Goal: Navigation & Orientation: Find specific page/section

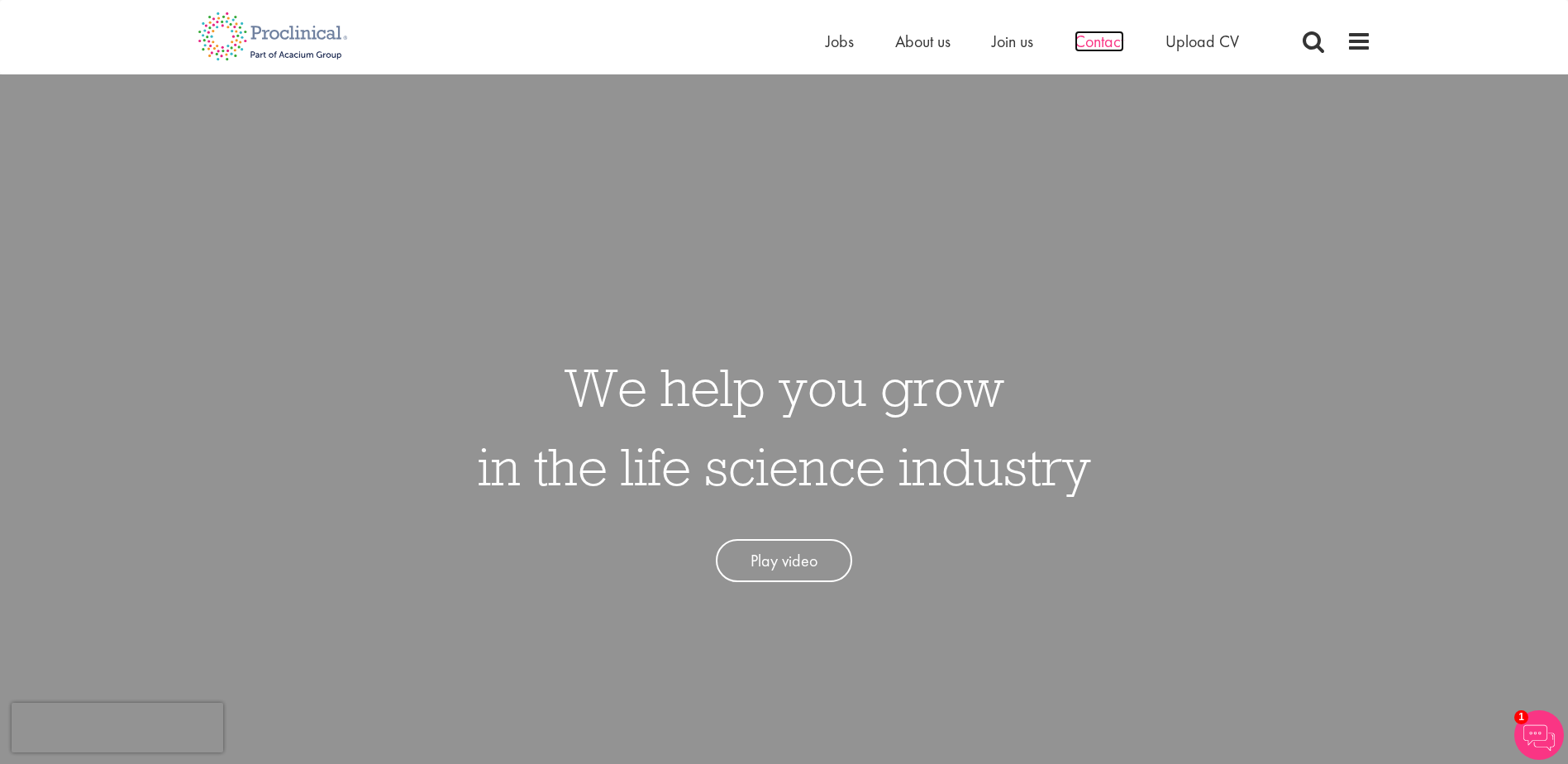
click at [1094, 45] on span "Contact" at bounding box center [1099, 41] width 49 height 21
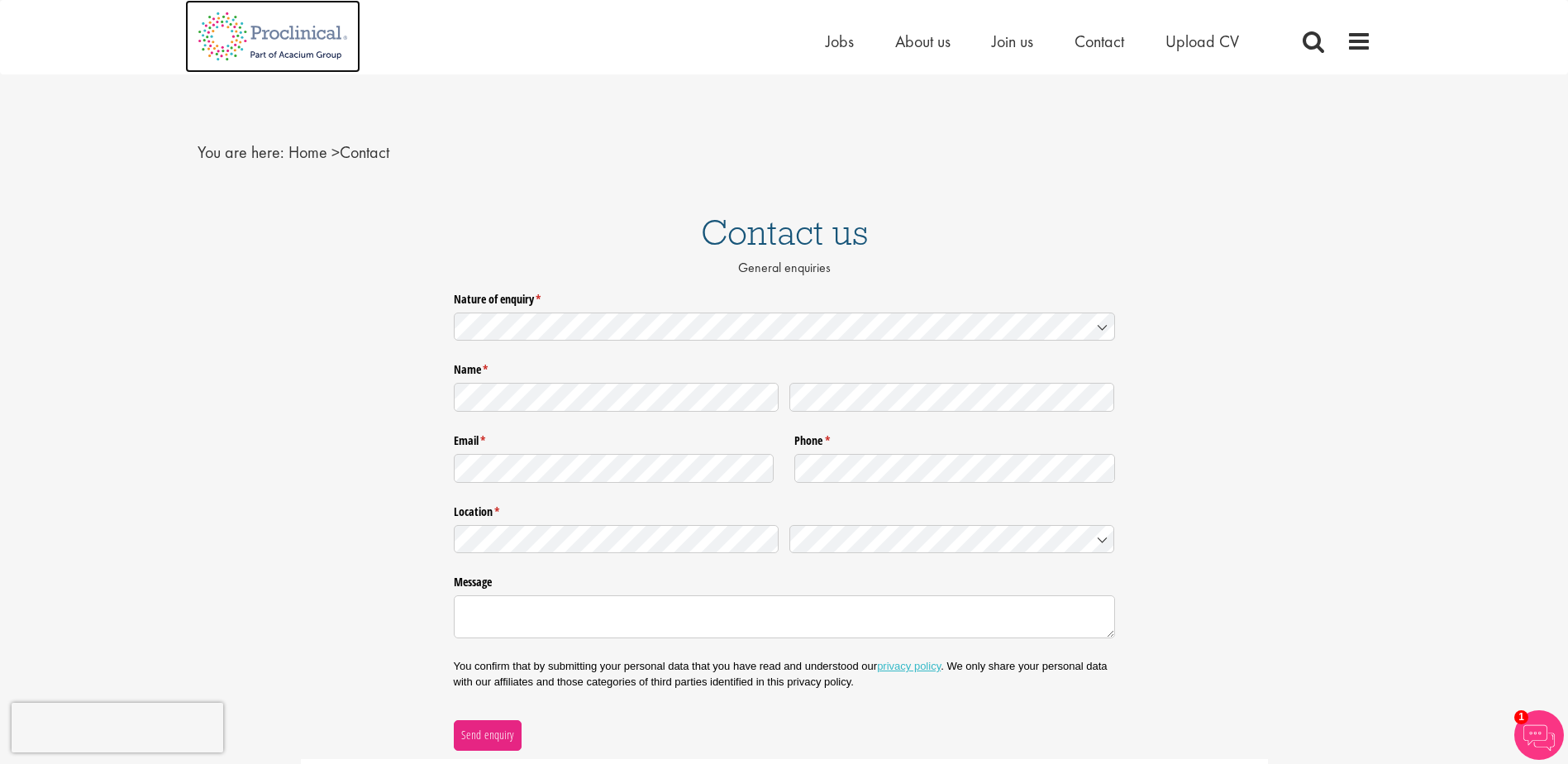
click at [283, 35] on img at bounding box center [273, 36] width 175 height 72
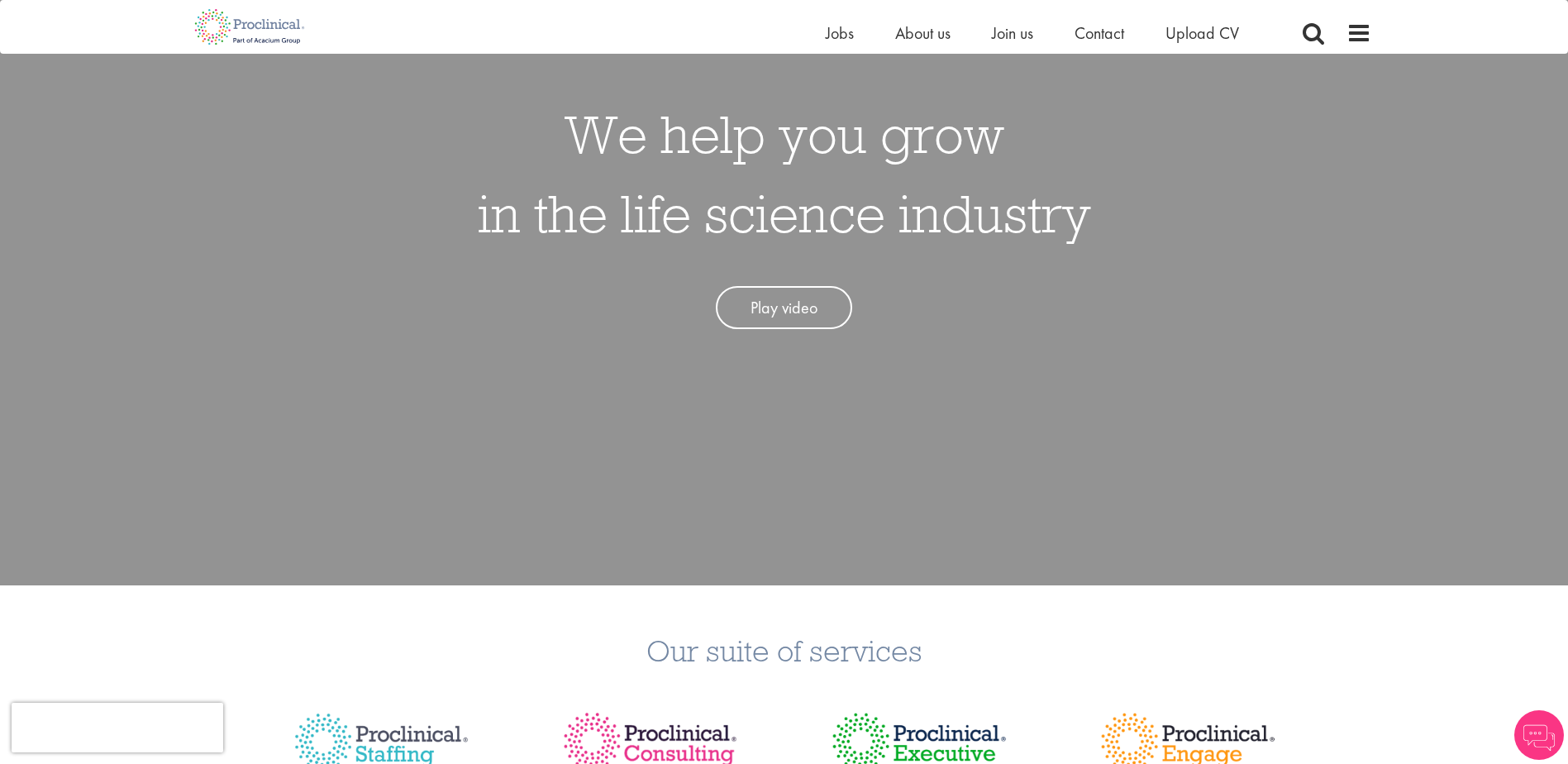
scroll to position [579, 0]
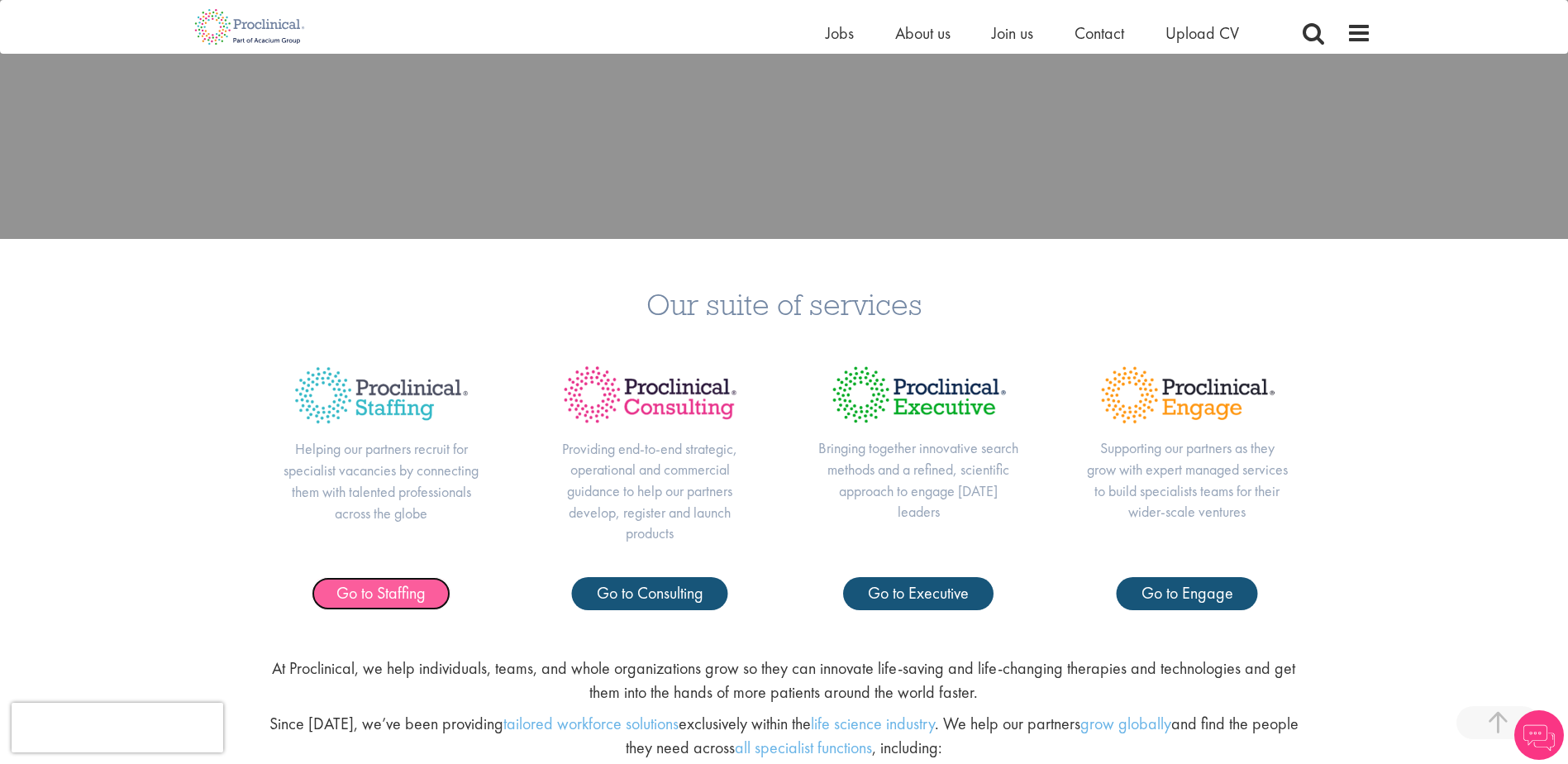
click at [416, 595] on span "Go to Staffing" at bounding box center [381, 592] width 89 height 21
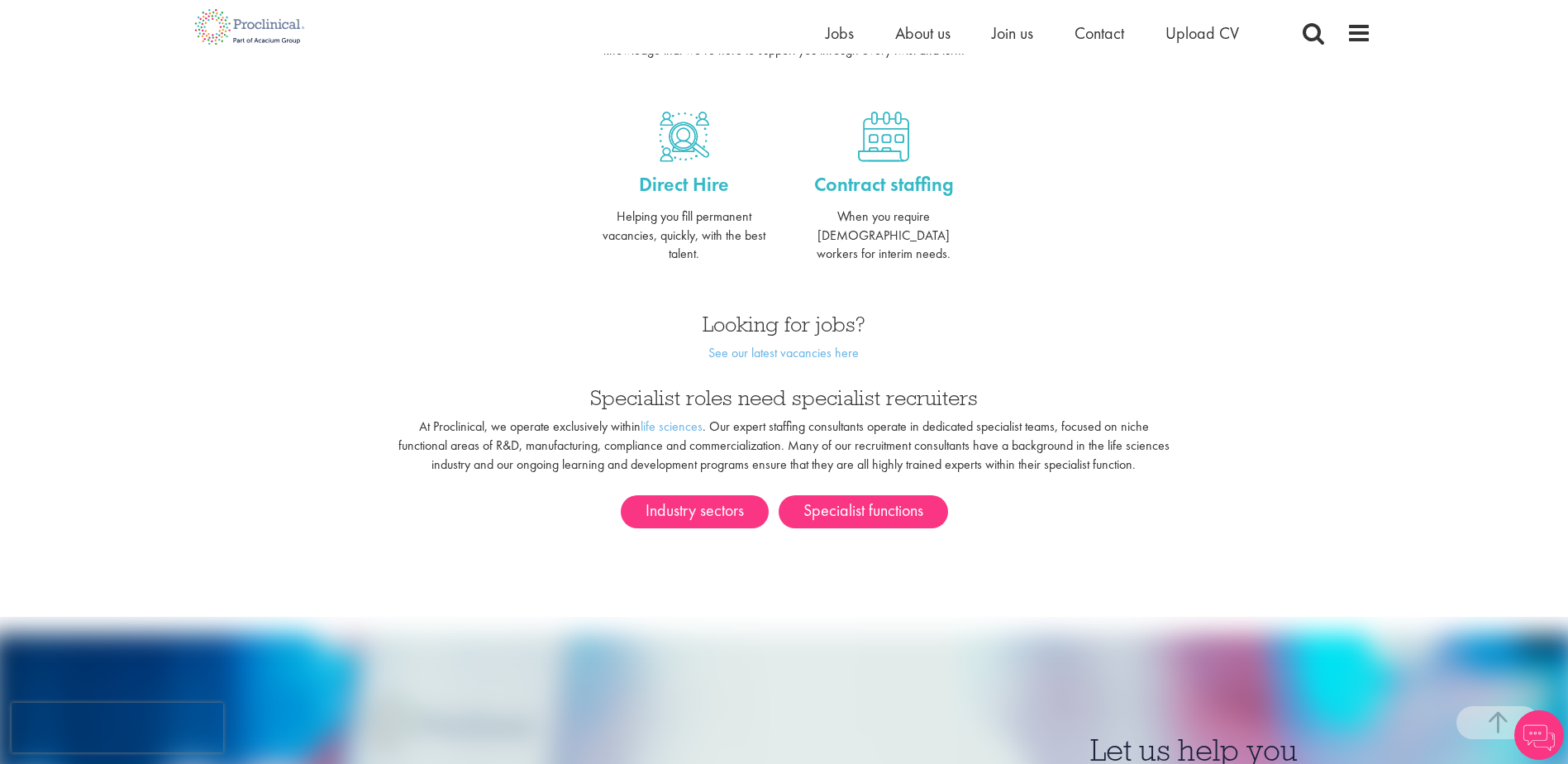
scroll to position [662, 0]
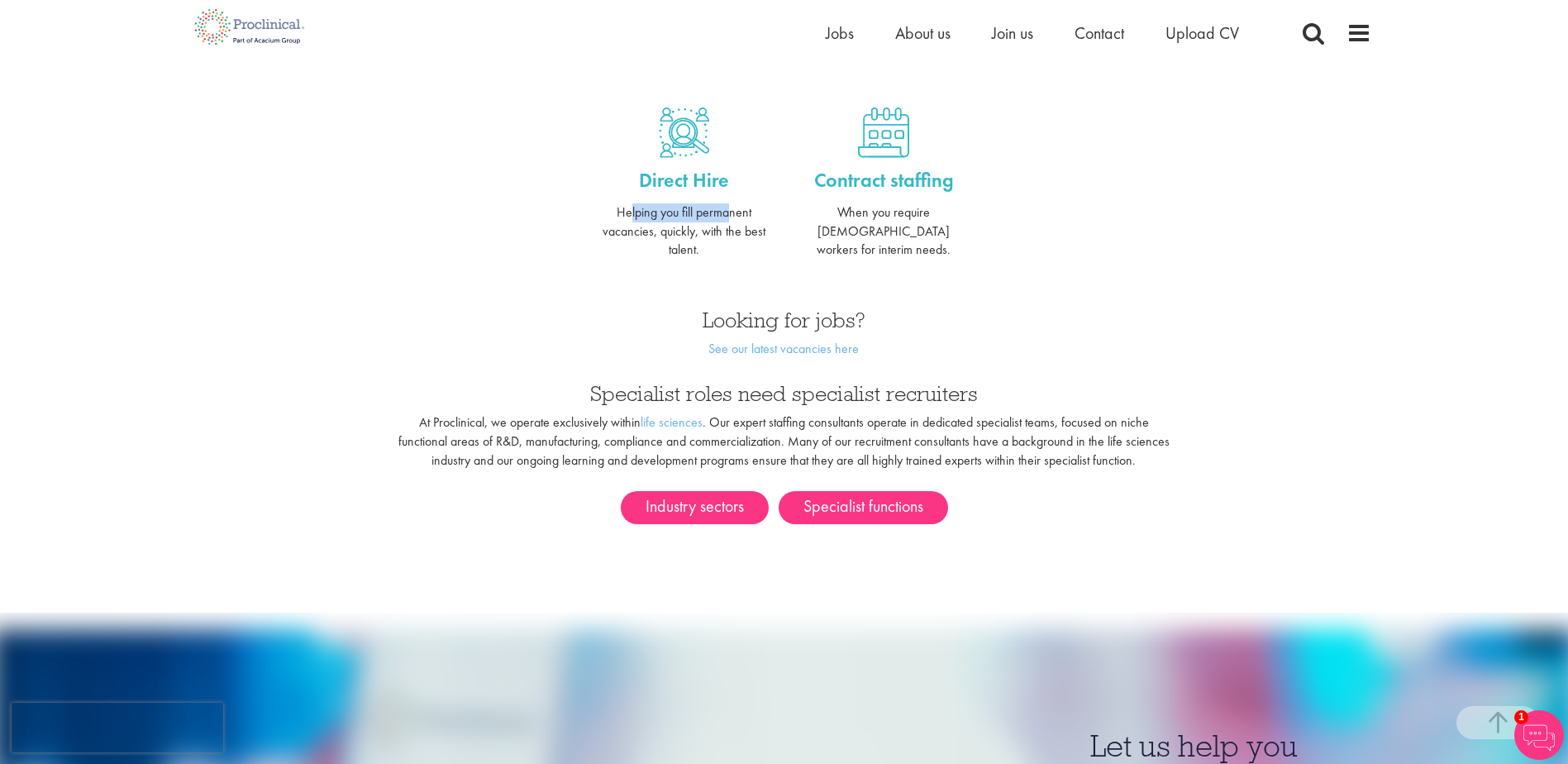
drag, startPoint x: 632, startPoint y: 216, endPoint x: 731, endPoint y: 215, distance: 99.0
click at [731, 215] on p "Helping you fill permanent vacancies, quickly, with the best talent." at bounding box center [684, 231] width 175 height 57
drag, startPoint x: 731, startPoint y: 215, endPoint x: 753, endPoint y: 235, distance: 29.7
click at [753, 235] on p "Helping you fill permanent vacancies, quickly, with the best talent." at bounding box center [684, 231] width 175 height 57
drag, startPoint x: 753, startPoint y: 235, endPoint x: 699, endPoint y: 254, distance: 57.2
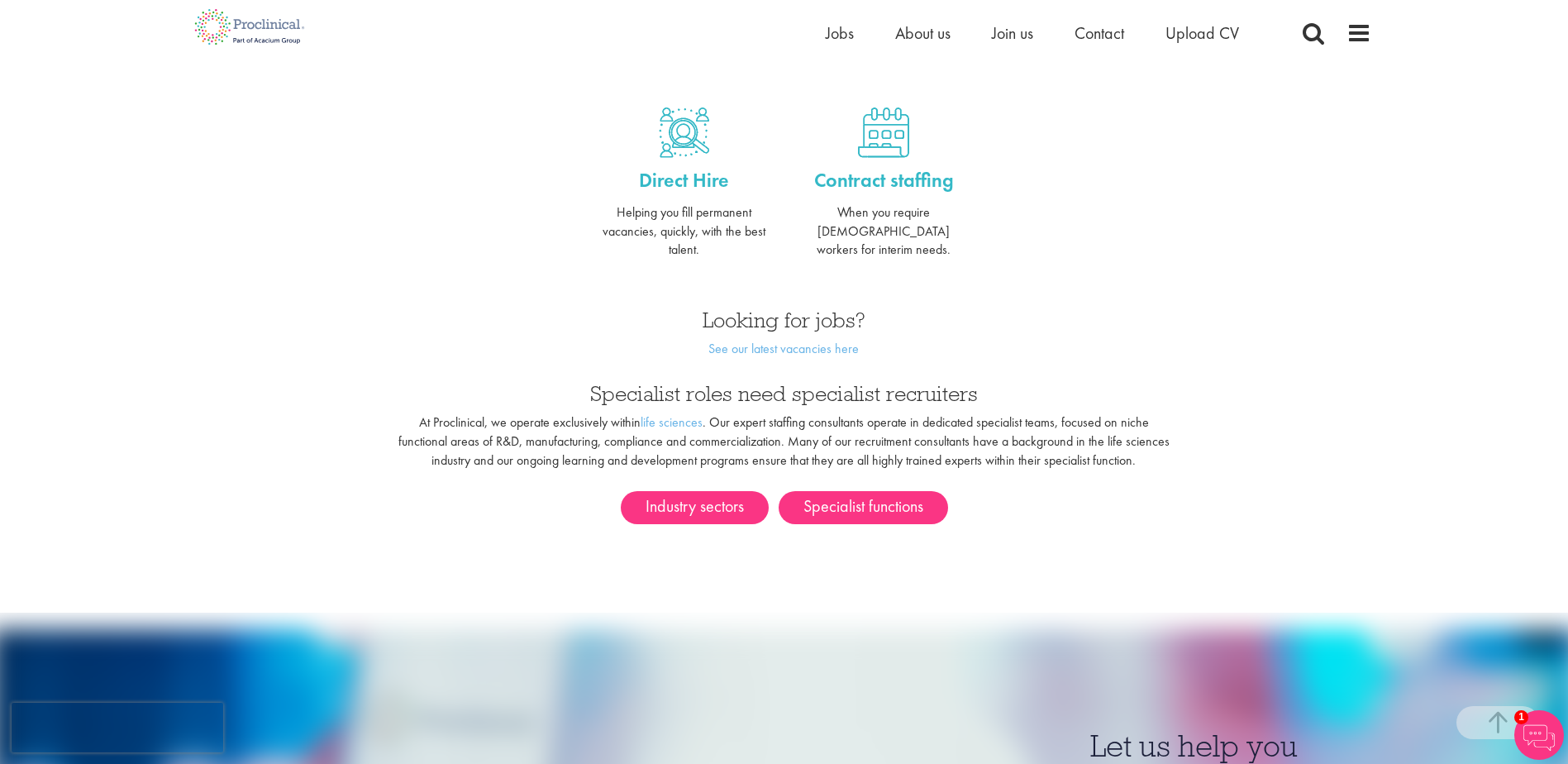
click at [699, 254] on p "Helping you fill permanent vacancies, quickly, with the best talent." at bounding box center [684, 231] width 175 height 57
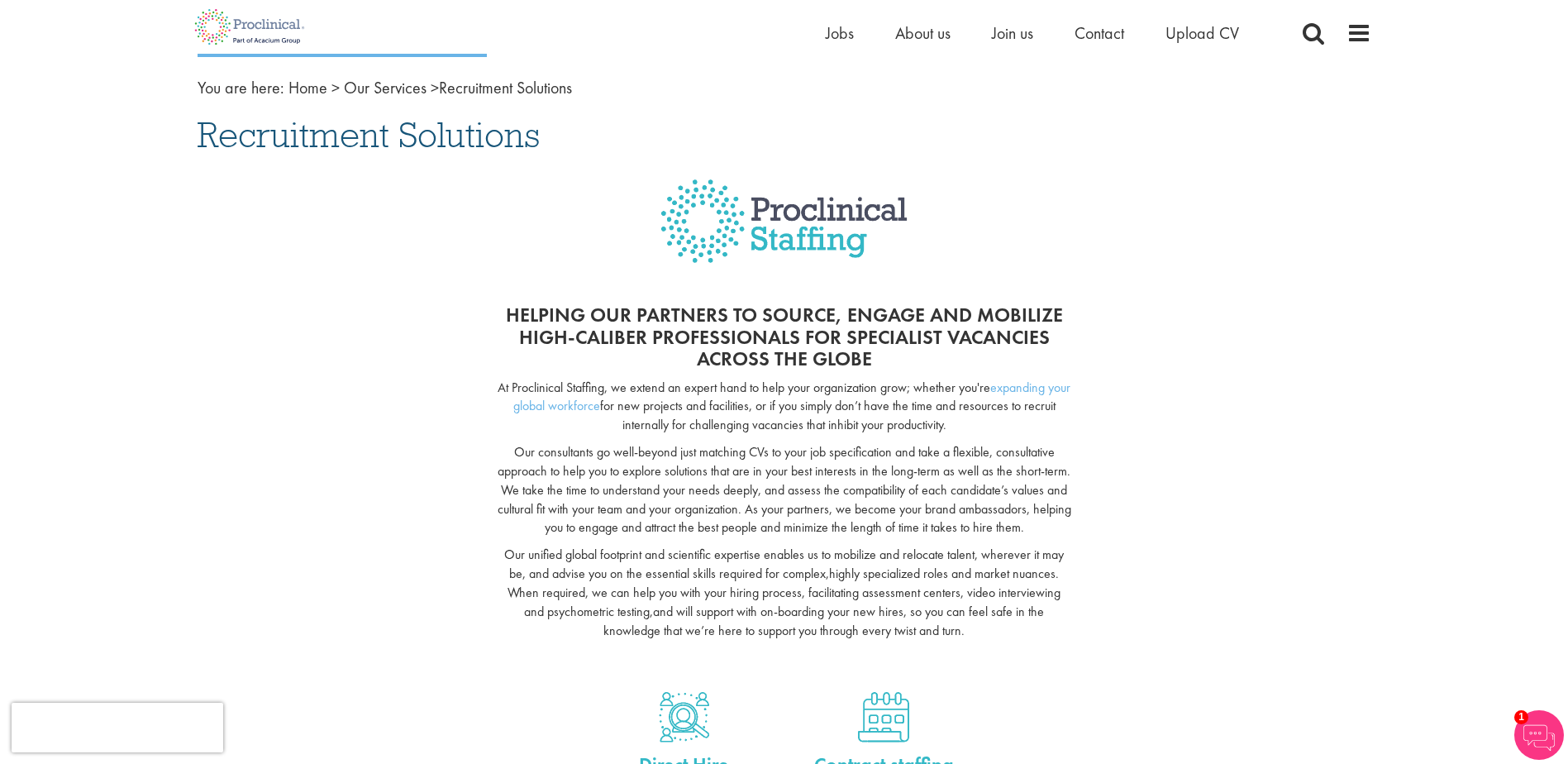
scroll to position [0, 0]
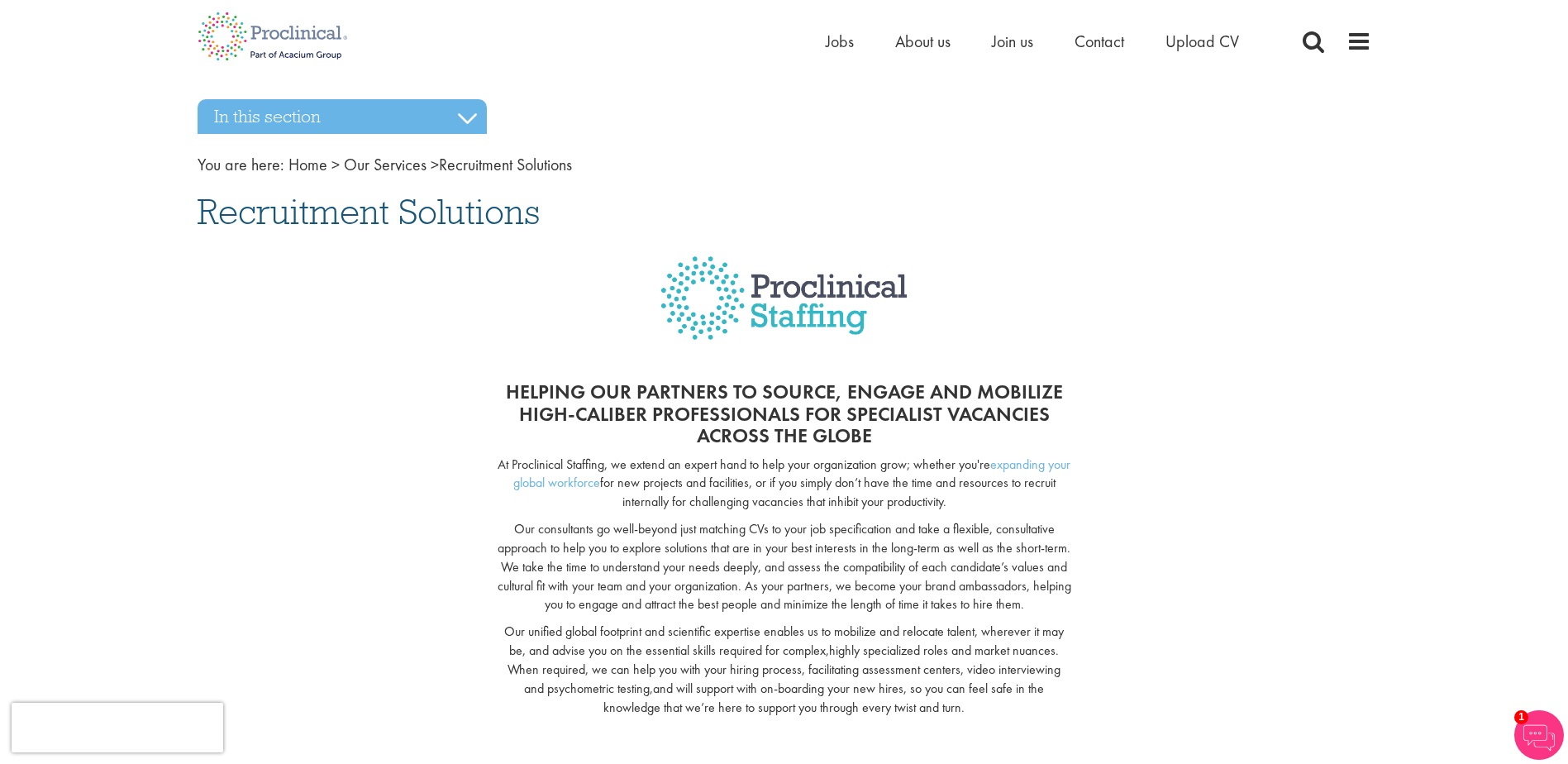
click at [1062, 219] on h1 "Recruitment Solutions" at bounding box center [784, 211] width 1174 height 36
click at [1122, 246] on div at bounding box center [785, 302] width 1199 height 127
